Goal: Task Accomplishment & Management: Use online tool/utility

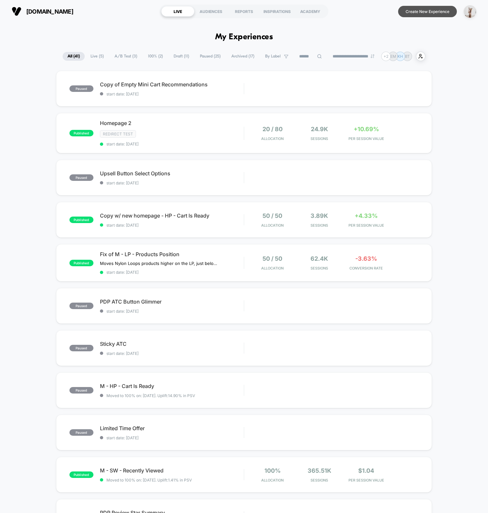
click at [448, 14] on button "Create New Experience" at bounding box center [427, 11] width 59 height 11
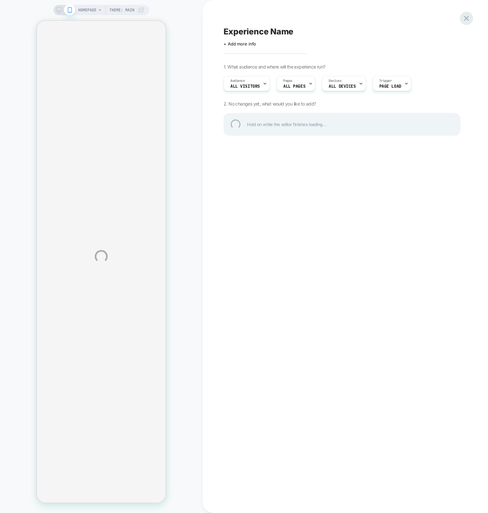
click at [465, 19] on div at bounding box center [466, 18] width 13 height 13
